Goal: Find specific page/section: Find specific page/section

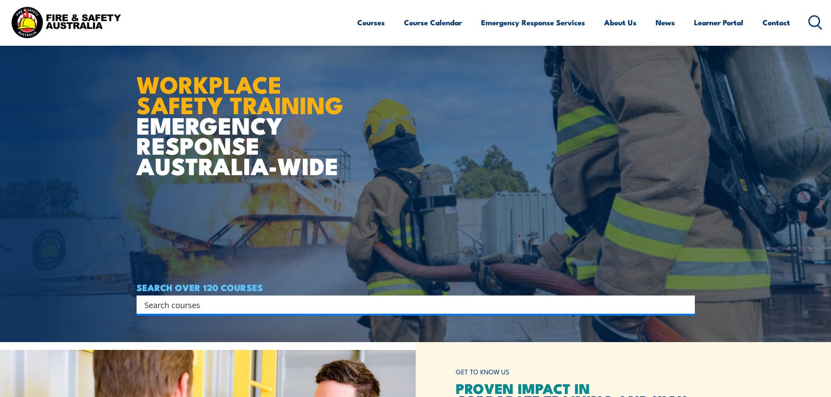
scroll to position [87, 0]
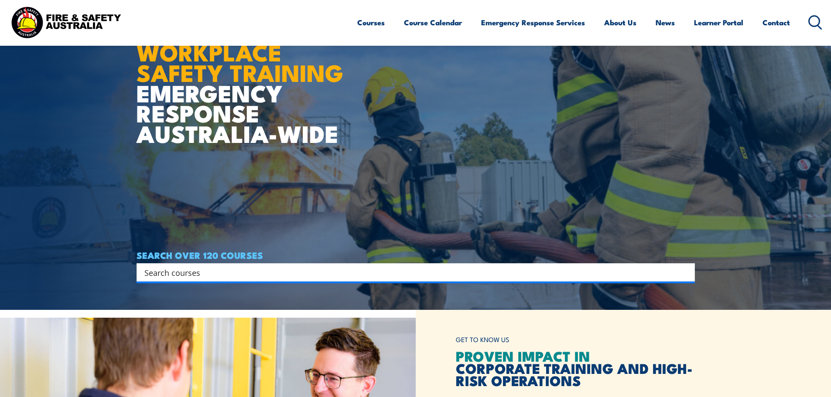
click at [310, 273] on input "Search input" at bounding box center [409, 272] width 531 height 13
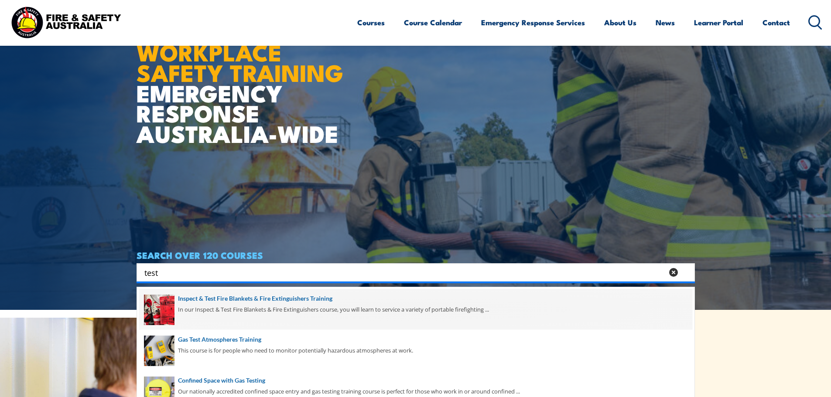
type input "test"
click at [273, 301] on span at bounding box center [415, 309] width 553 height 41
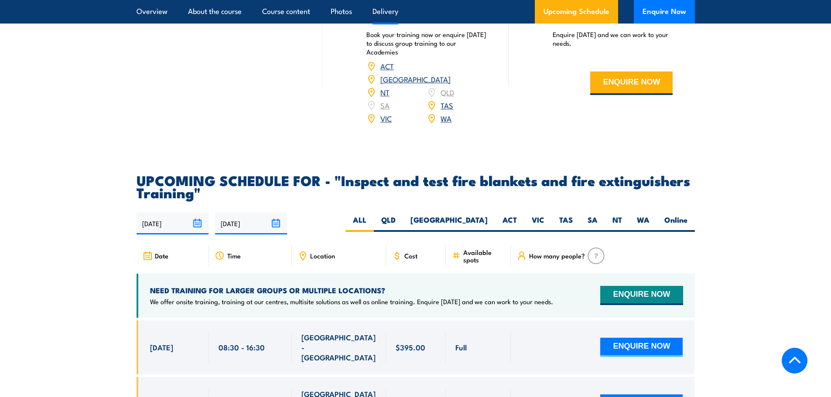
scroll to position [1439, 0]
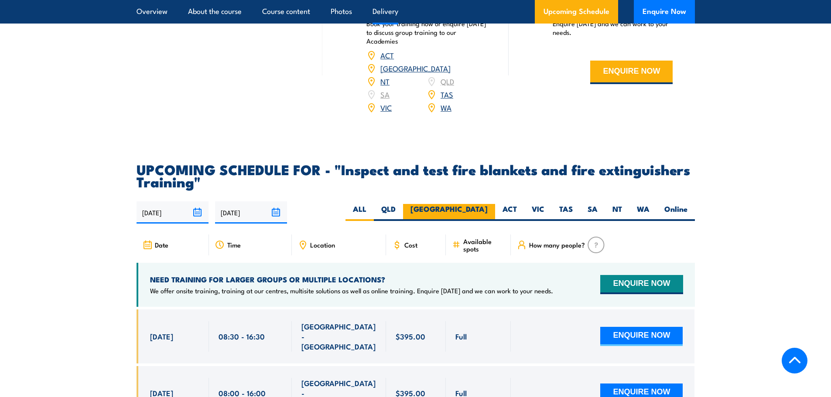
click at [475, 221] on label "NSW" at bounding box center [449, 212] width 92 height 17
click at [488, 210] on input "NSW" at bounding box center [491, 207] width 6 height 6
radio input "true"
